Goal: Find specific page/section: Find specific page/section

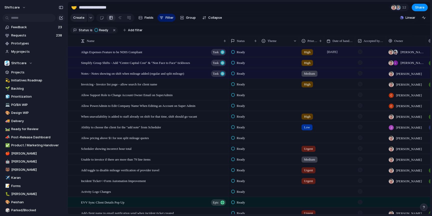
click at [267, 14] on section "Create Fields Filter Group Zoom Collapse Linear" at bounding box center [249, 19] width 363 height 12
click at [244, 23] on section "Create Fields Filter Group Zoom Collapse Linear" at bounding box center [249, 19] width 363 height 12
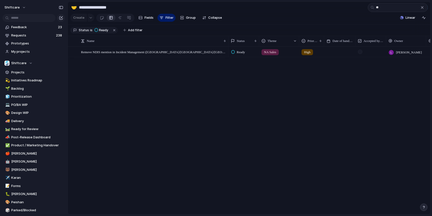
type input "*"
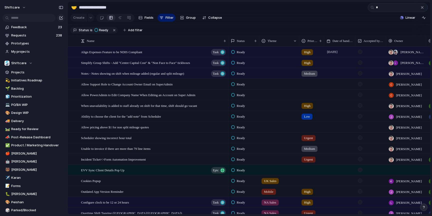
type input "**"
